Goal: Use online tool/utility: Utilize a website feature to perform a specific function

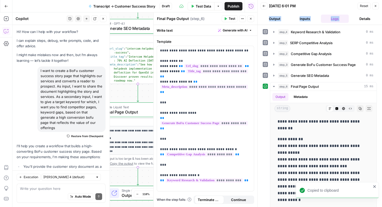
scroll to position [903, 0]
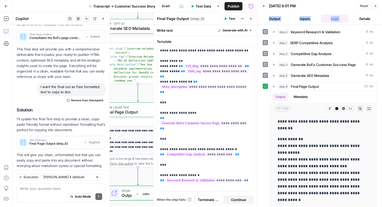
click at [233, 18] on span "Test" at bounding box center [231, 18] width 6 height 5
click at [301, 142] on p "**********" at bounding box center [323, 166] width 92 height 61
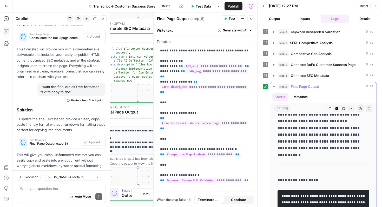
scroll to position [50, 0]
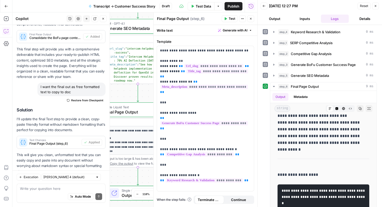
click at [372, 6] on button "Close" at bounding box center [375, 6] width 7 height 7
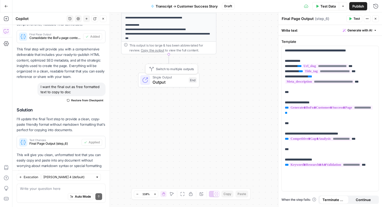
click at [162, 82] on span "Output" at bounding box center [169, 82] width 34 height 6
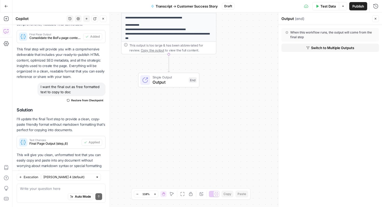
click at [333, 49] on span "Switch to Multiple Outputs" at bounding box center [332, 47] width 43 height 5
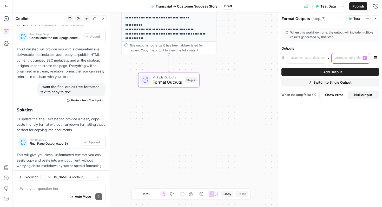
click at [356, 58] on p at bounding box center [346, 57] width 24 height 5
click at [376, 19] on icon "button" at bounding box center [375, 18] width 3 height 3
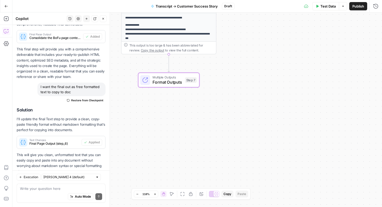
click at [169, 87] on div "Multiple Outputs Format Outputs Step 7 Switch to single output Add Note Test" at bounding box center [168, 80] width 61 height 15
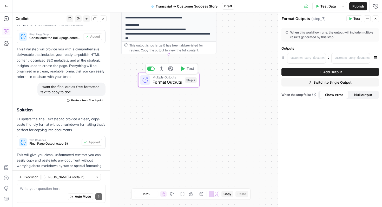
click at [181, 66] on icon "button" at bounding box center [183, 68] width 4 height 4
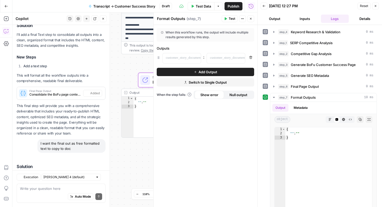
scroll to position [903, 0]
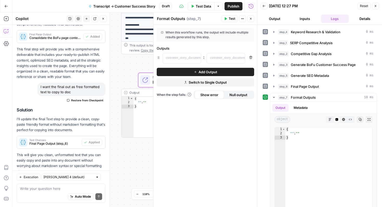
drag, startPoint x: 70, startPoint y: 74, endPoint x: 37, endPoint y: 71, distance: 33.7
click at [37, 83] on div "I want the final out as free formatted text to copy to doc Restore from Checkpo…" at bounding box center [61, 94] width 89 height 22
copy div "I want the final out as free formatted text to copy to doc"
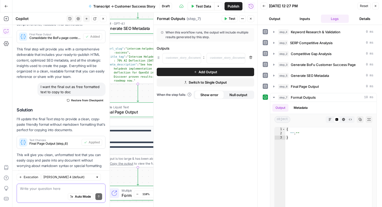
click at [42, 190] on textarea at bounding box center [61, 188] width 82 height 5
paste textarea "I want the final out as free formatted text to copy to doc"
type textarea "I want the final out as free formatted text to copy to doc"
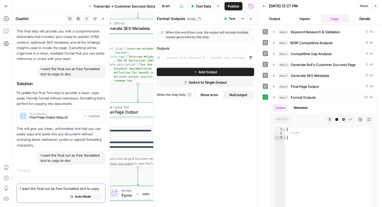
scroll to position [862, 0]
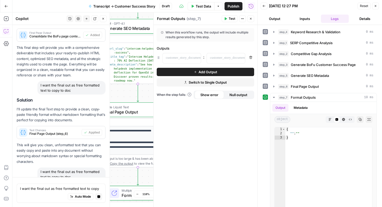
click at [376, 6] on icon "button" at bounding box center [375, 5] width 3 height 3
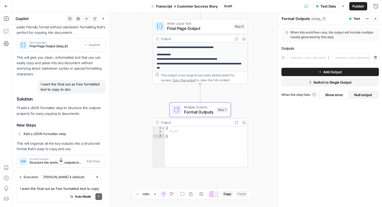
scroll to position [870, 0]
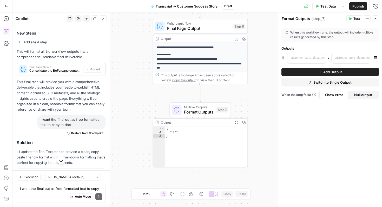
click at [322, 8] on span "Test Data" at bounding box center [327, 6] width 15 height 5
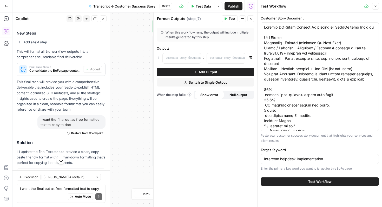
click at [277, 179] on button "Test Workflow" at bounding box center [319, 181] width 118 height 8
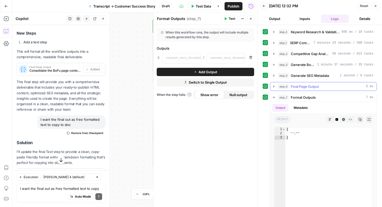
click at [276, 87] on button "step_6 Final Page Output 5 ms" at bounding box center [323, 86] width 106 height 8
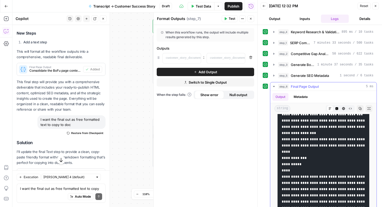
scroll to position [314, 0]
click at [61, 190] on textarea "I want the final out as free formatted text to copy to doc" at bounding box center [61, 188] width 82 height 5
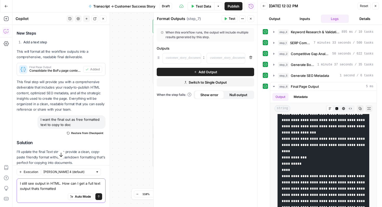
type textarea "I still see output in HTML. How can I get a full text output thats formatted?"
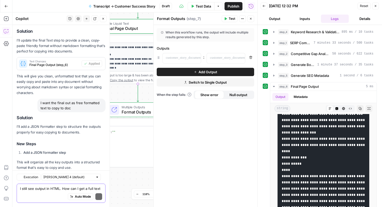
scroll to position [1111, 0]
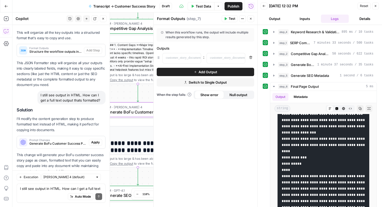
click at [97, 140] on span "Apply" at bounding box center [95, 142] width 9 height 5
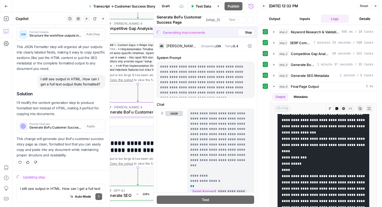
scroll to position [1070, 0]
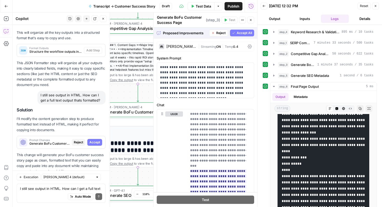
click at [245, 34] on span "Accept All" at bounding box center [243, 33] width 15 height 5
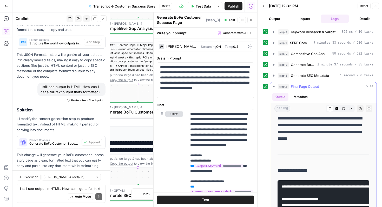
scroll to position [0, 0]
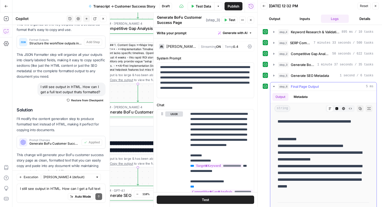
click at [273, 86] on icon "button" at bounding box center [274, 86] width 4 height 4
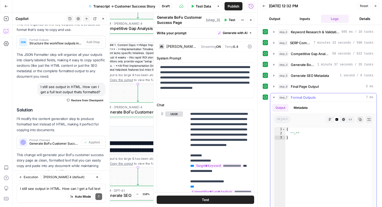
click at [272, 98] on icon "button" at bounding box center [274, 97] width 4 height 4
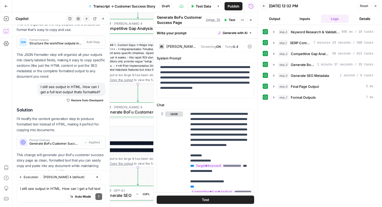
click at [231, 18] on span "Test" at bounding box center [231, 20] width 6 height 5
